Goal: Task Accomplishment & Management: Manage account settings

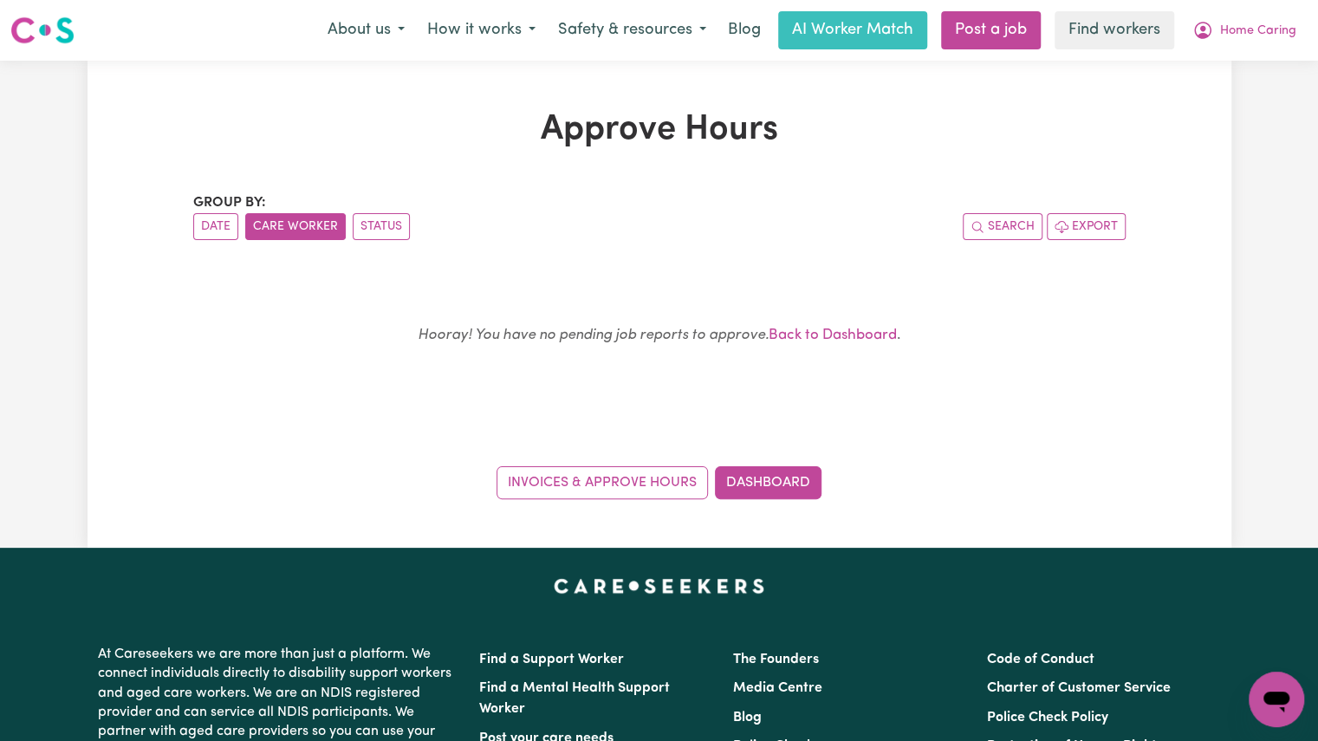
click at [61, 34] on img at bounding box center [42, 30] width 64 height 31
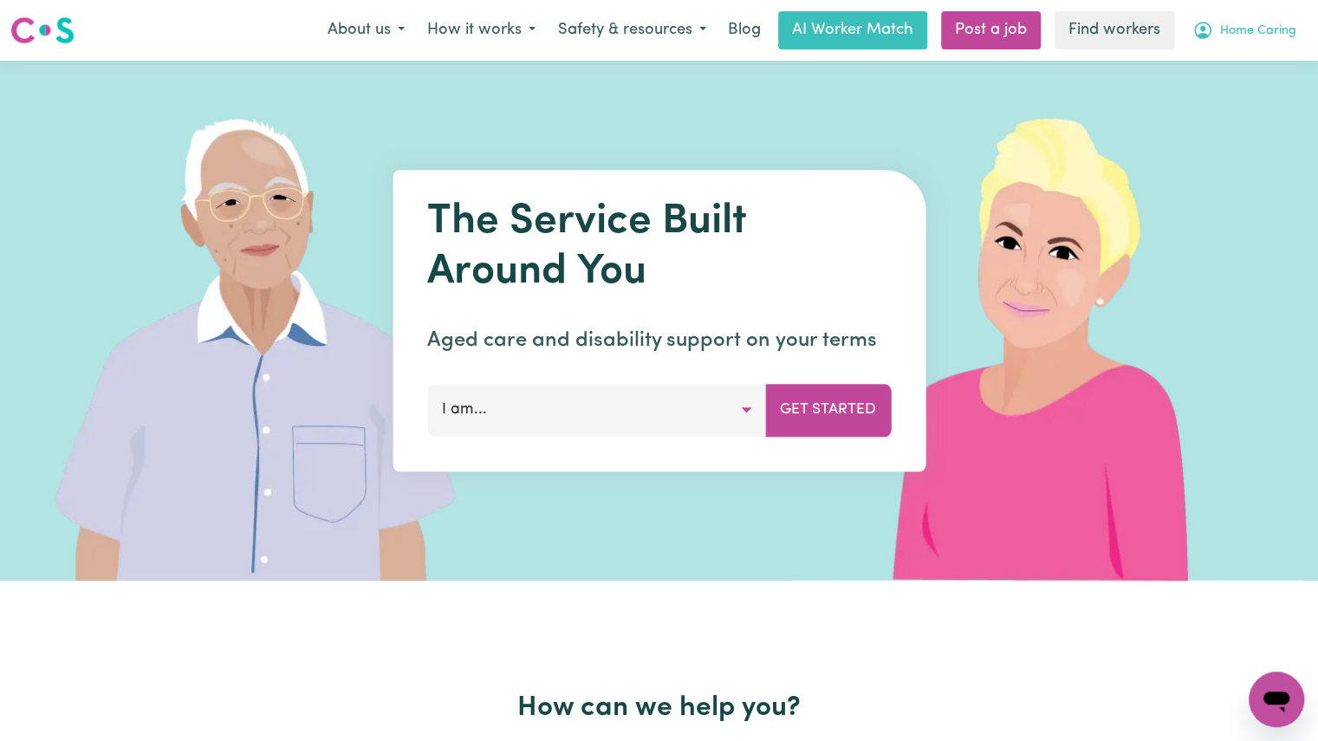
click at [1258, 42] on button "Home Caring" at bounding box center [1244, 30] width 126 height 36
click at [1234, 80] on link "My Dashboard" at bounding box center [1237, 67] width 137 height 33
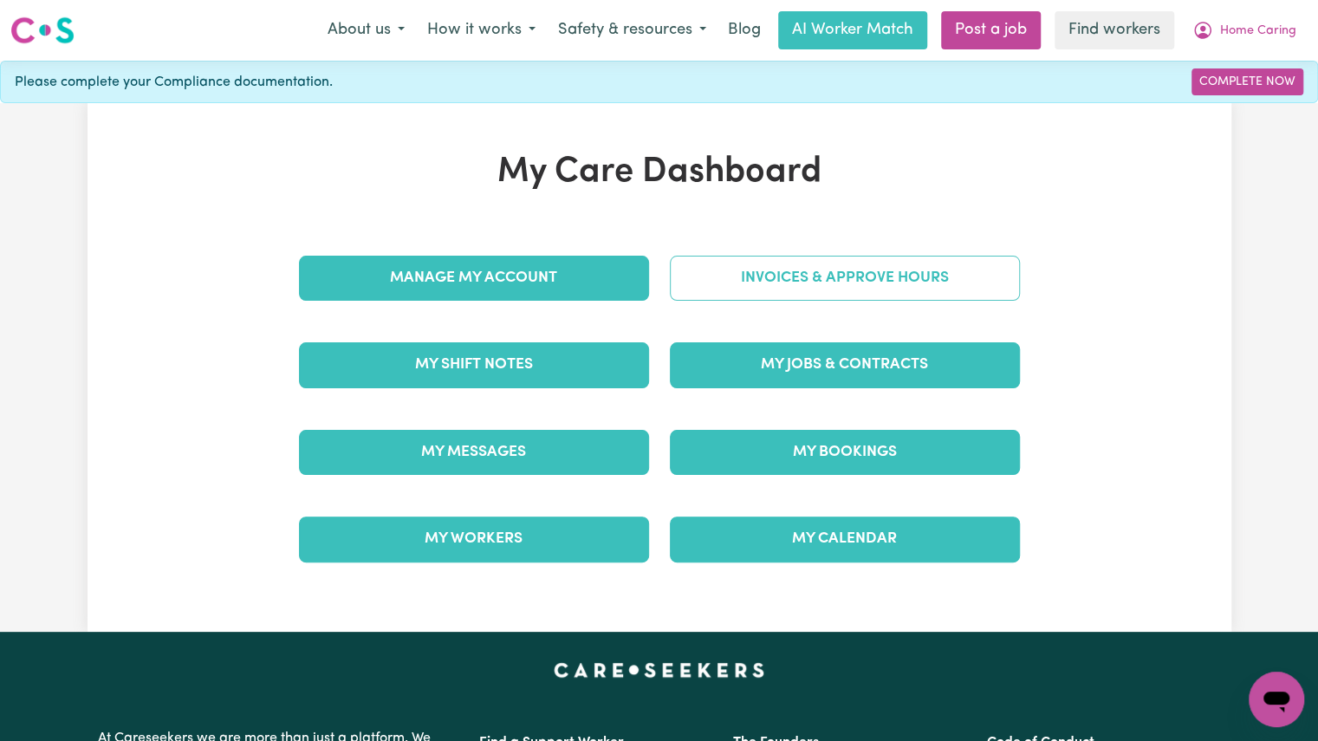
click at [856, 285] on link "Invoices & Approve Hours" at bounding box center [845, 278] width 350 height 45
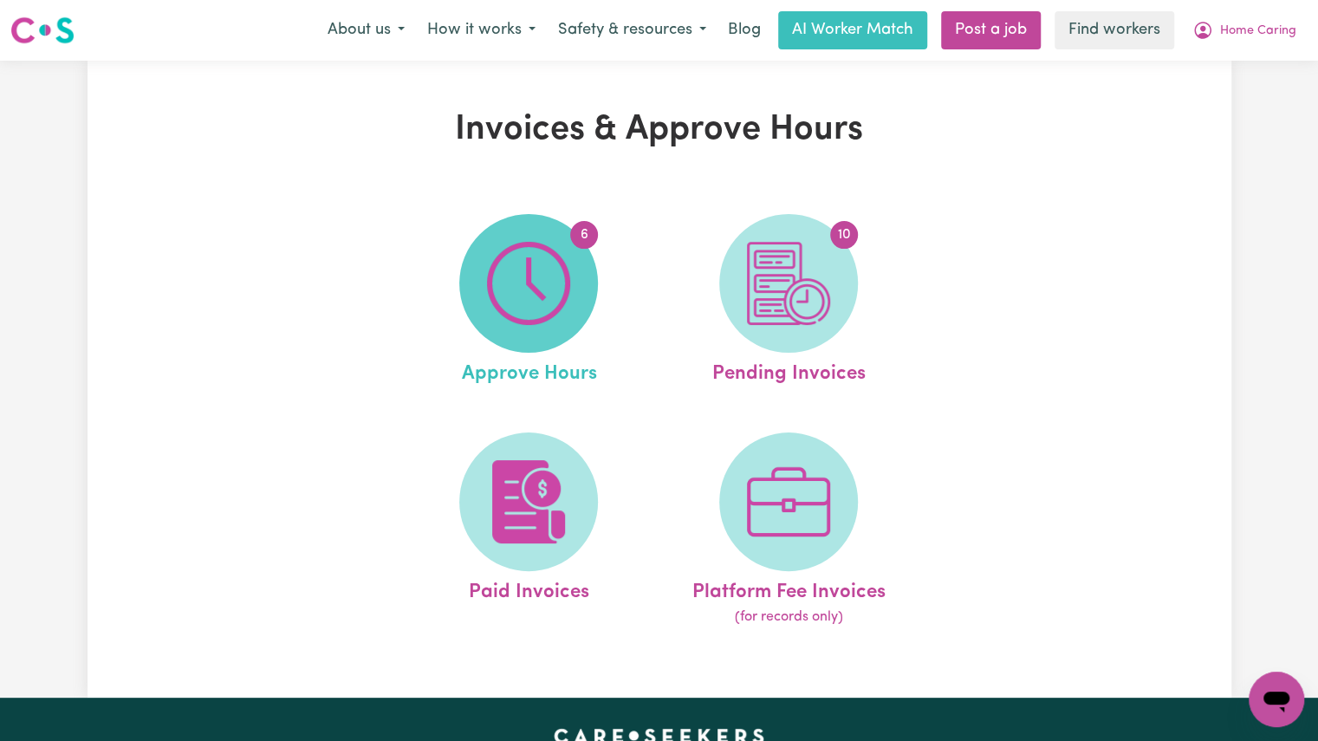
click at [554, 277] on img at bounding box center [528, 283] width 83 height 83
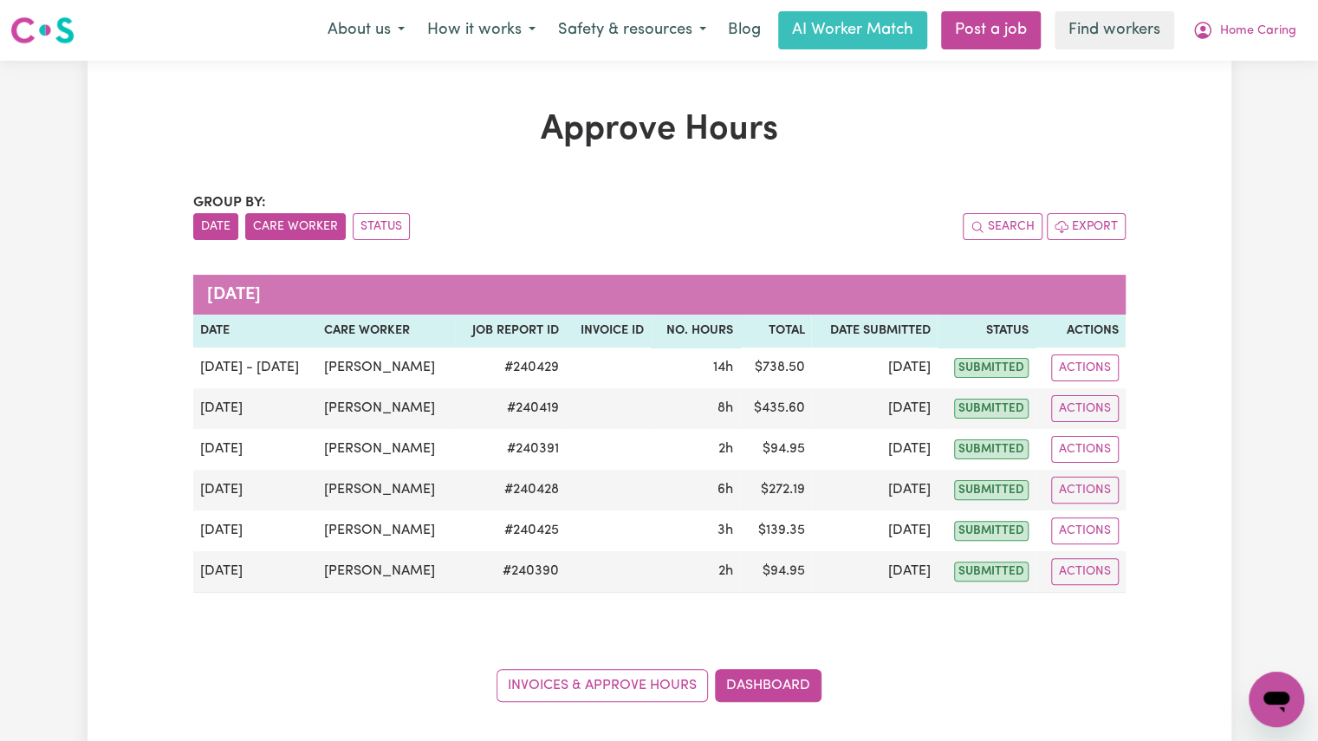
click at [273, 219] on button "Care Worker" at bounding box center [295, 226] width 100 height 27
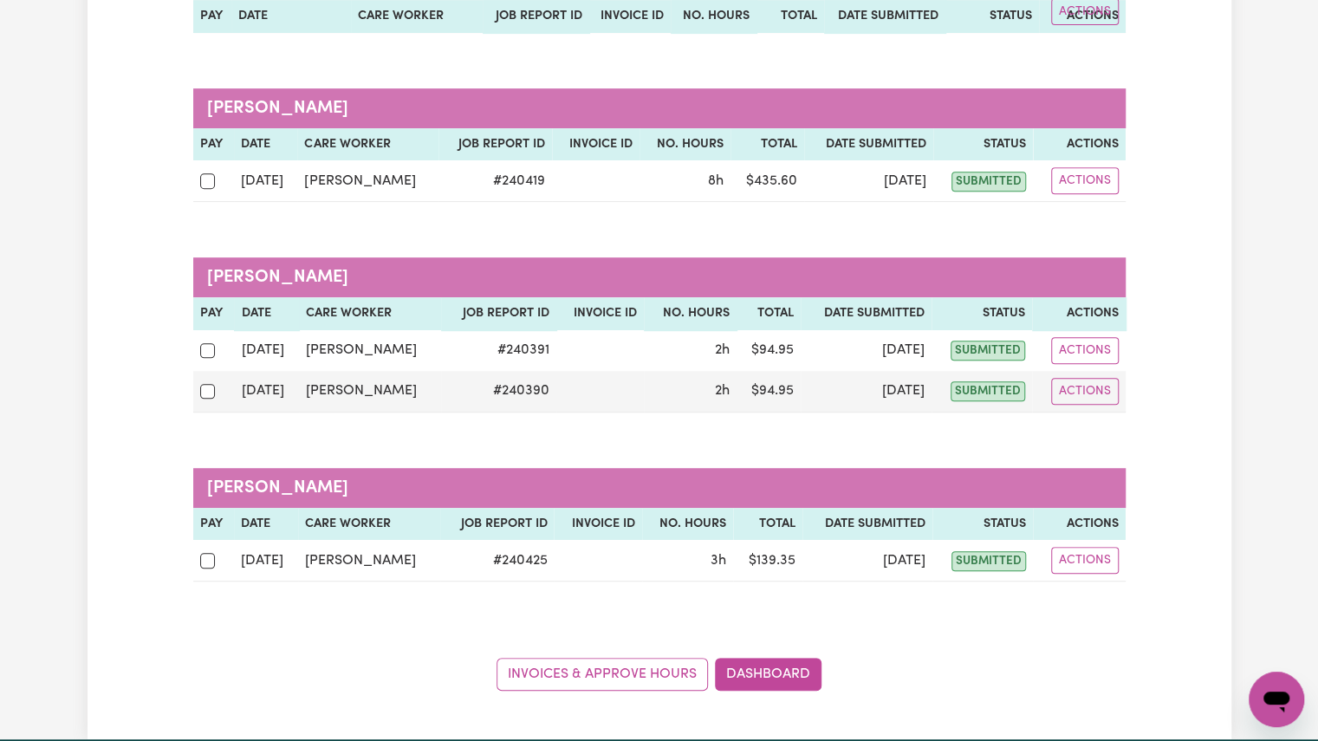
scroll to position [396, 0]
